Goal: Information Seeking & Learning: Learn about a topic

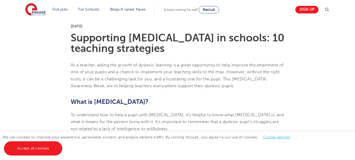
scroll to position [132, 0]
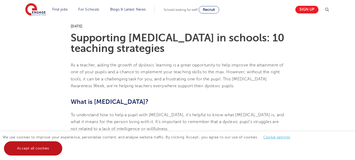
click at [27, 151] on link "Accept all cookies" at bounding box center [33, 148] width 58 height 14
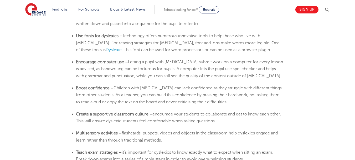
scroll to position [894, 0]
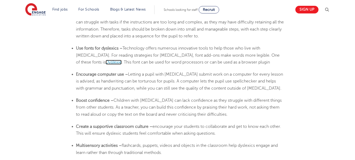
click at [122, 60] on span "Dyslexie" at bounding box center [114, 62] width 16 height 5
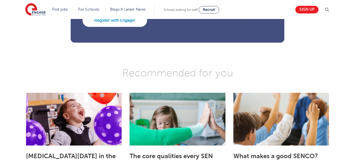
scroll to position [1473, 0]
